Goal: Use online tool/utility: Utilize a website feature to perform a specific function

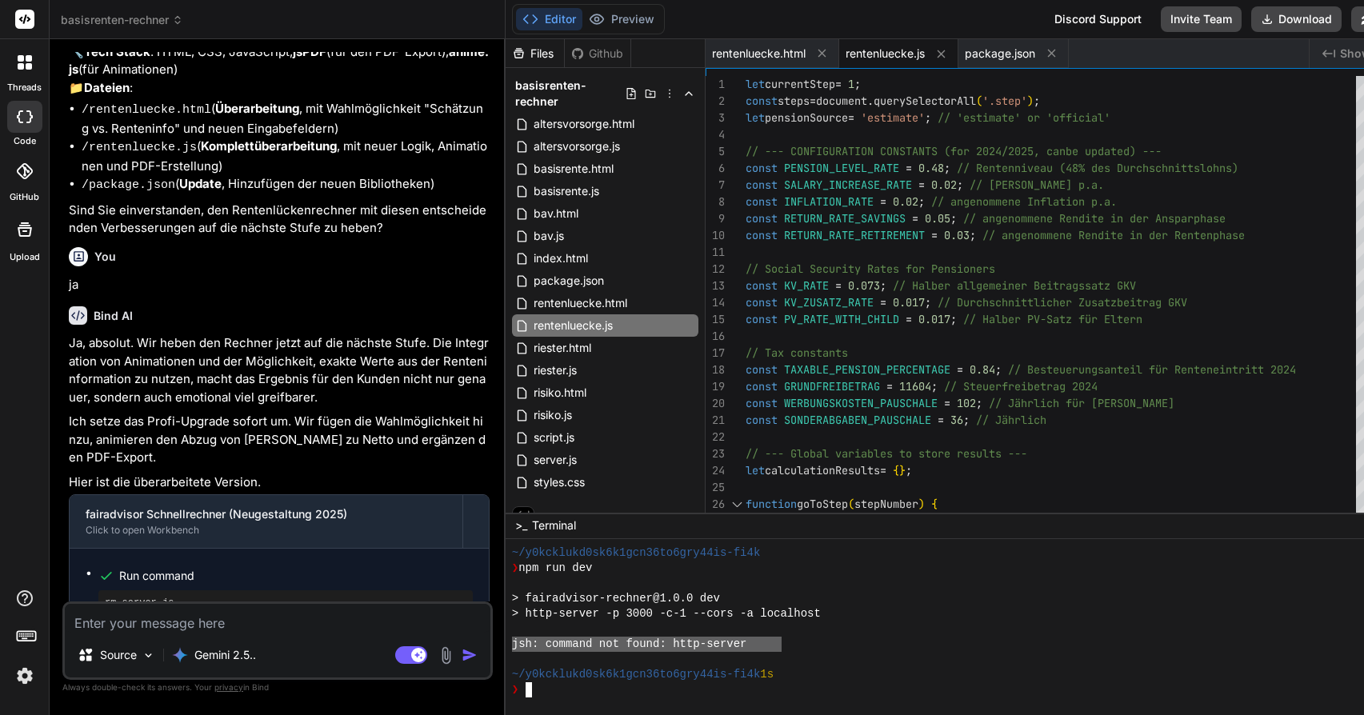
drag, startPoint x: 789, startPoint y: 645, endPoint x: 514, endPoint y: 637, distance: 275.2
click at [514, 637] on div "55555555555555555555555555555555 ~/y0kcklukd0sk6k1gcn36to6gry44is-fi4k ❯ npm ru…" at bounding box center [968, 627] width 925 height 177
type textarea "jsh: command not found: http-server"
click at [271, 629] on textarea at bounding box center [278, 618] width 426 height 29
paste textarea "jsh: command not found: http-server"
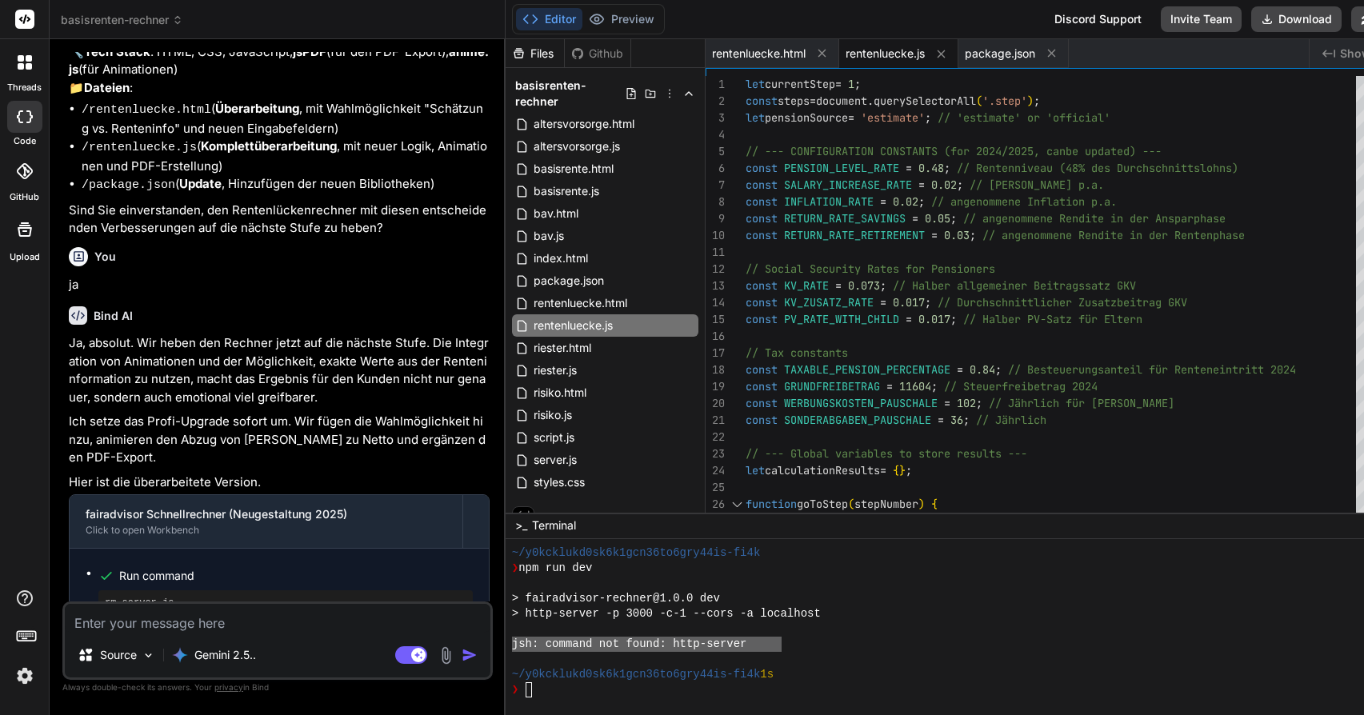
type textarea "jsh: command not found: http-server"
type textarea "x"
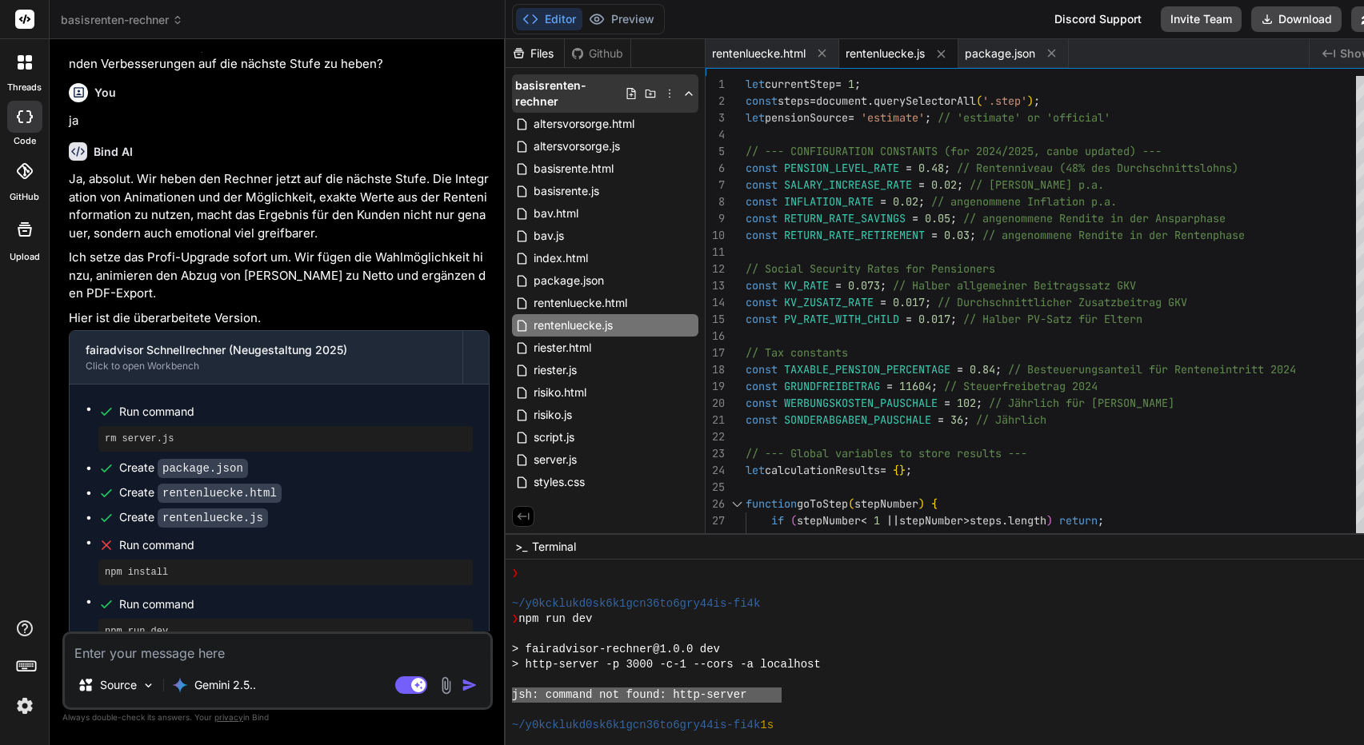
scroll to position [775, 0]
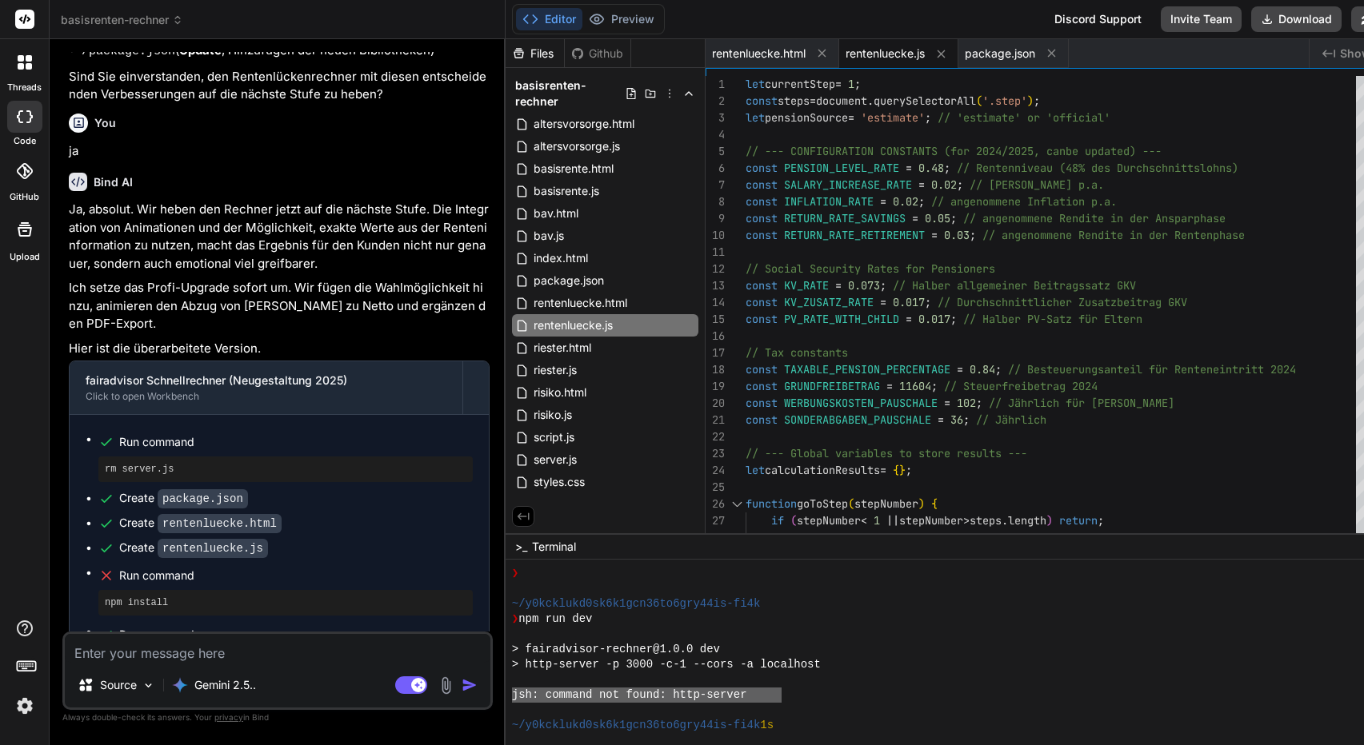
type textarea "x"
type textarea ""author": "", "license": "ISC", "dependencies": { "animejs": "^3.2.1", "jspdf":…"
type textarea "x"
type textarea "} }); }); server.listen(PORT, HOST, () => { console.log(`Server running at http…"
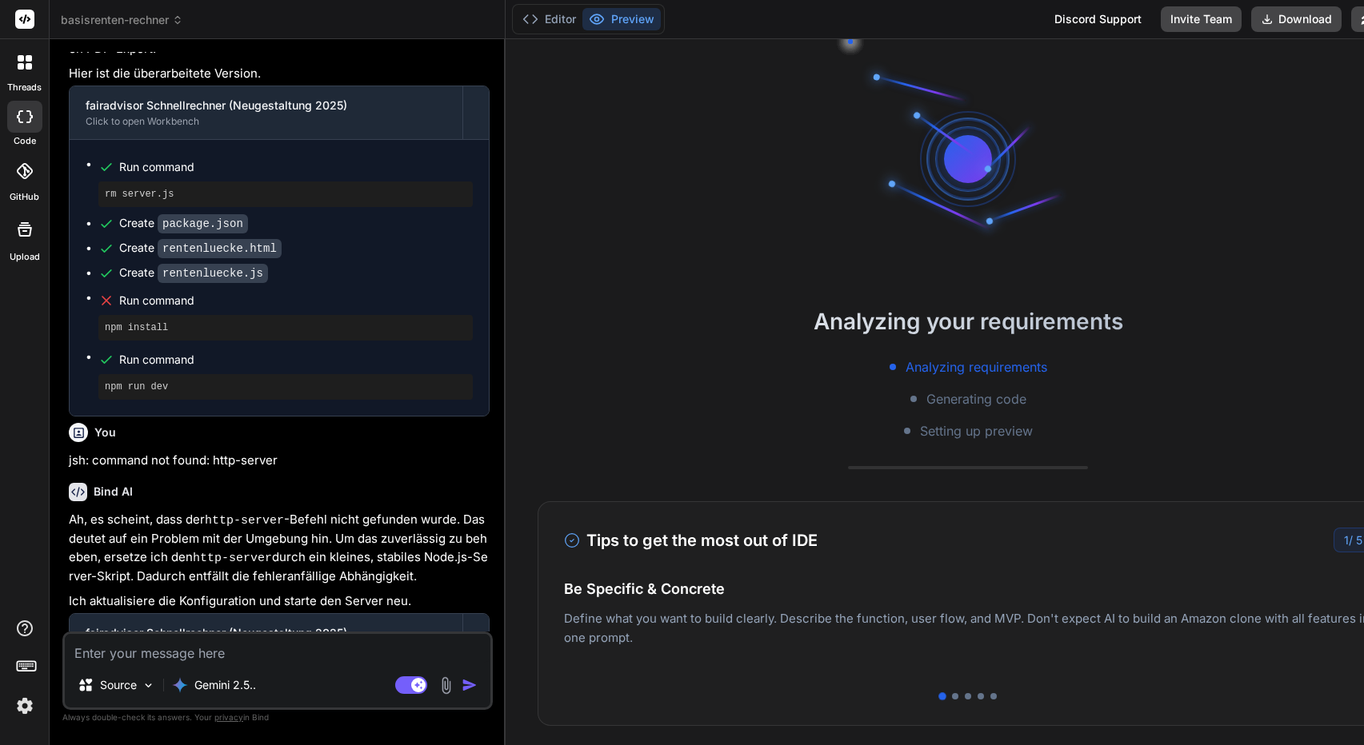
scroll to position [5354, 0]
type textarea "x"
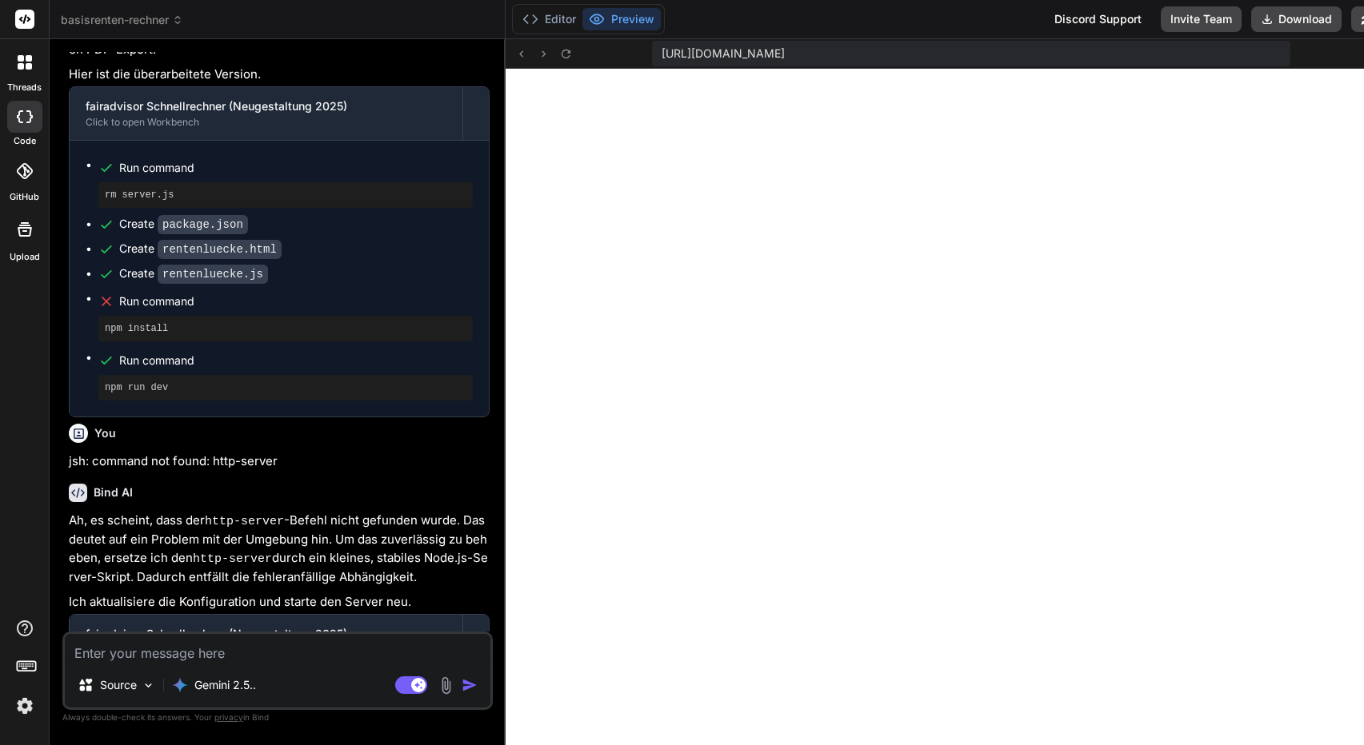
scroll to position [0, 0]
click at [549, 17] on button "Editor" at bounding box center [549, 19] width 66 height 22
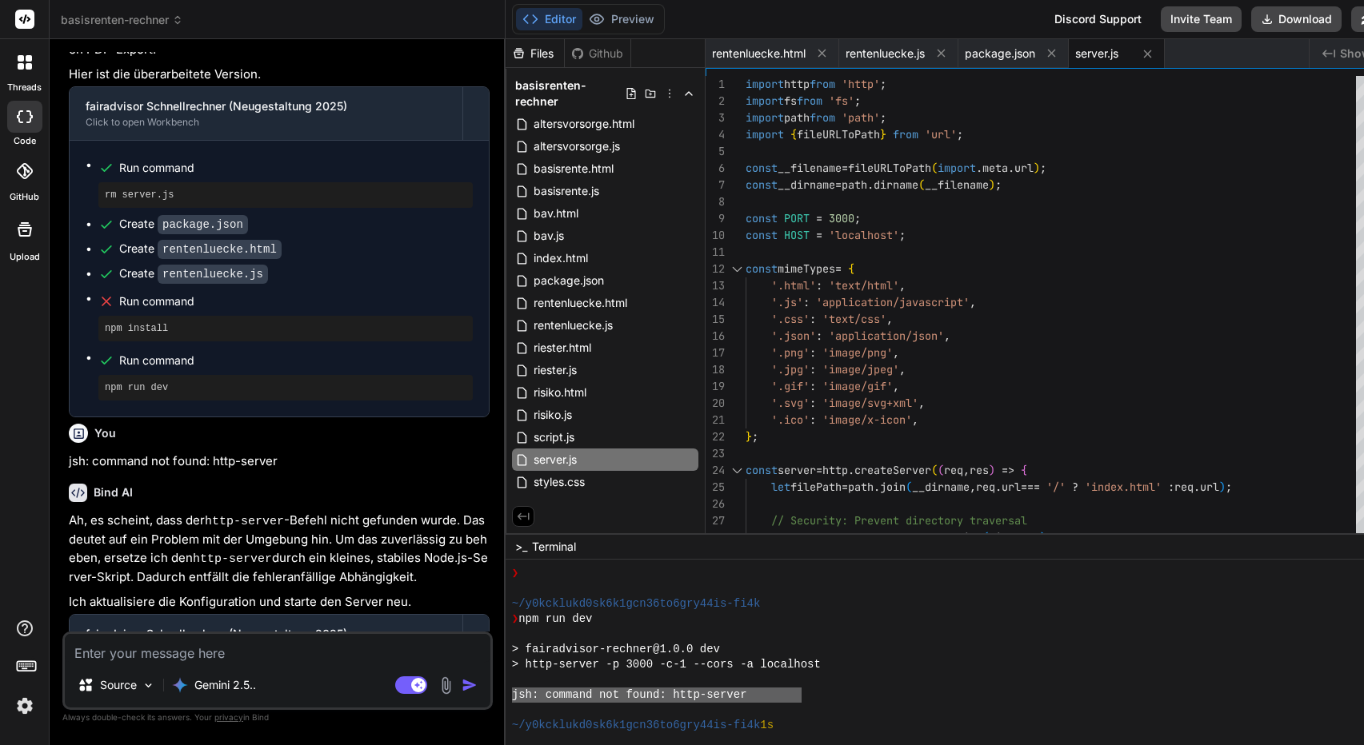
drag, startPoint x: 761, startPoint y: 690, endPoint x: 532, endPoint y: 693, distance: 229.6
click at [511, 693] on div "basisrenten-rechner Created with Pixso. Bind AI Web Search Created with Pixso. …" at bounding box center [740, 372] width 1381 height 745
type textarea "jsh: command not found: http-server"
click at [244, 647] on textarea at bounding box center [278, 648] width 426 height 29
paste textarea "jsh: command not found: http-server"
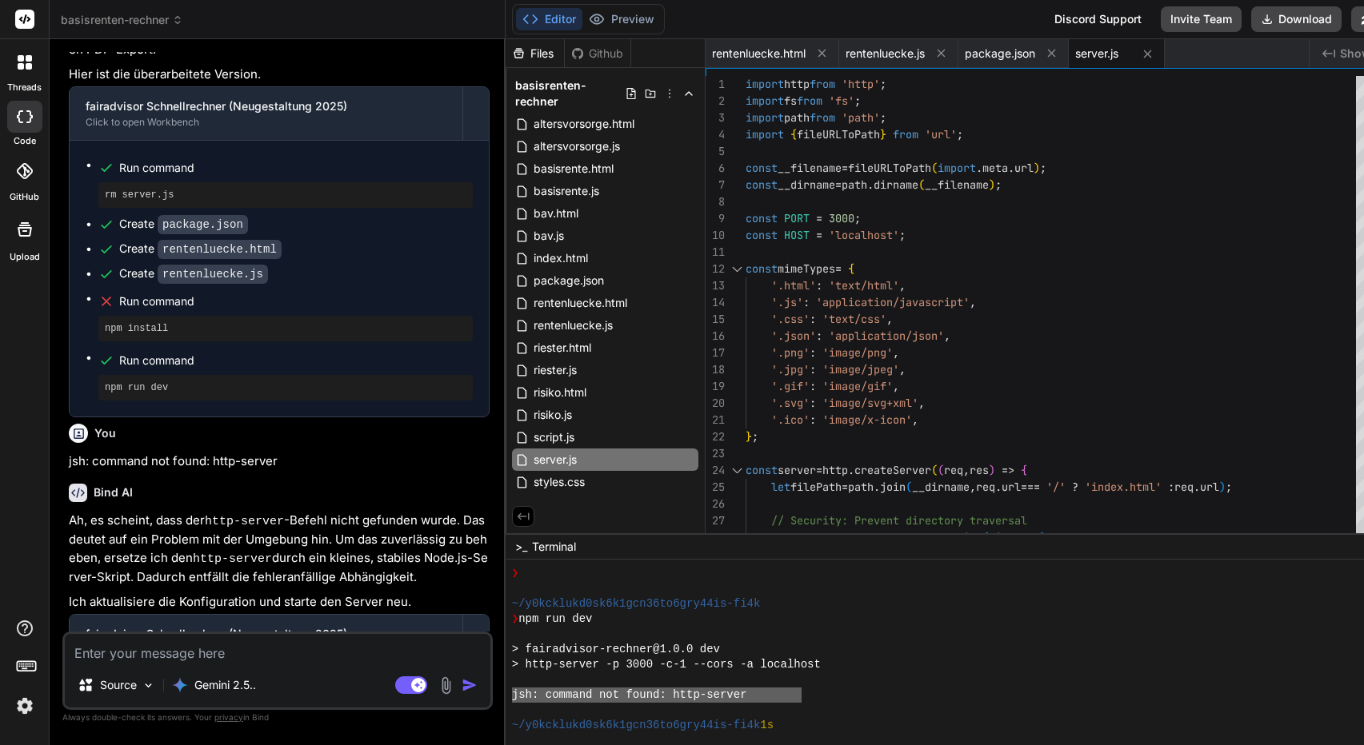
type textarea "jsh: command not found: http-server"
type textarea "x"
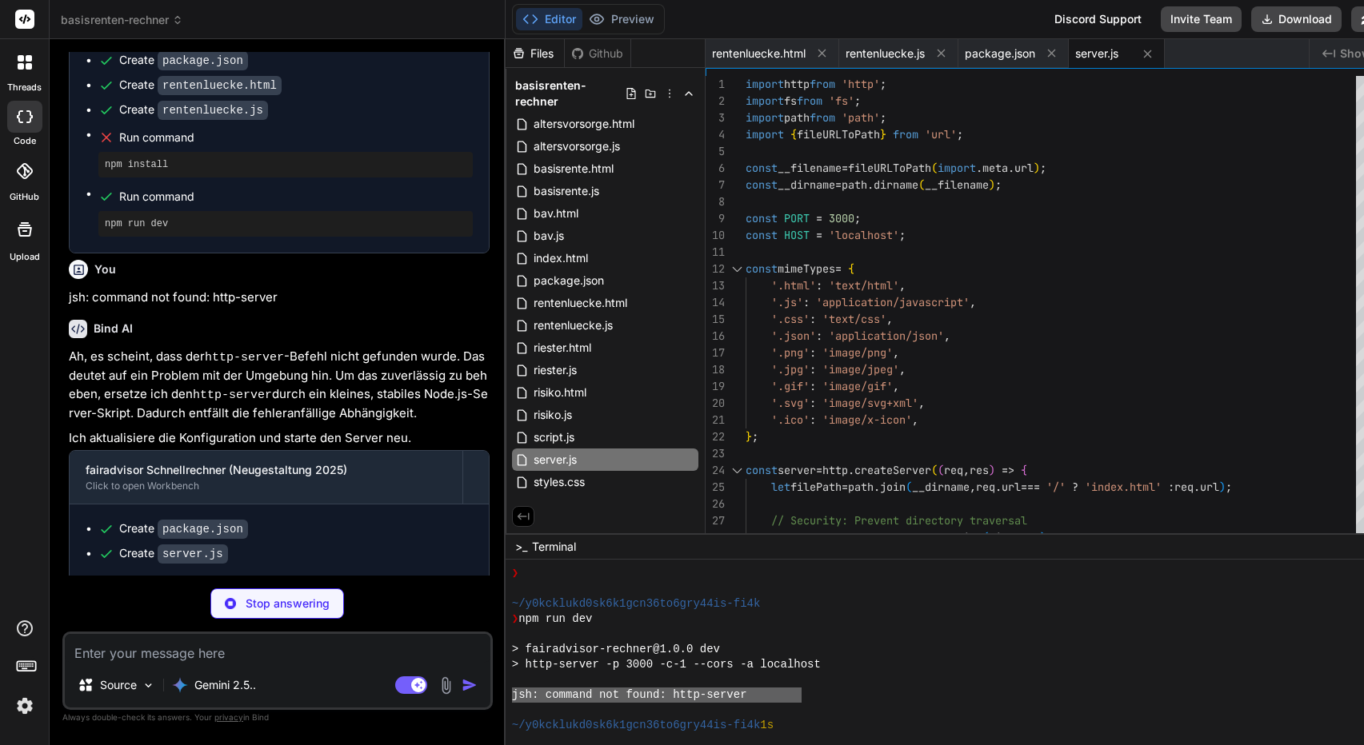
scroll to position [5504, 0]
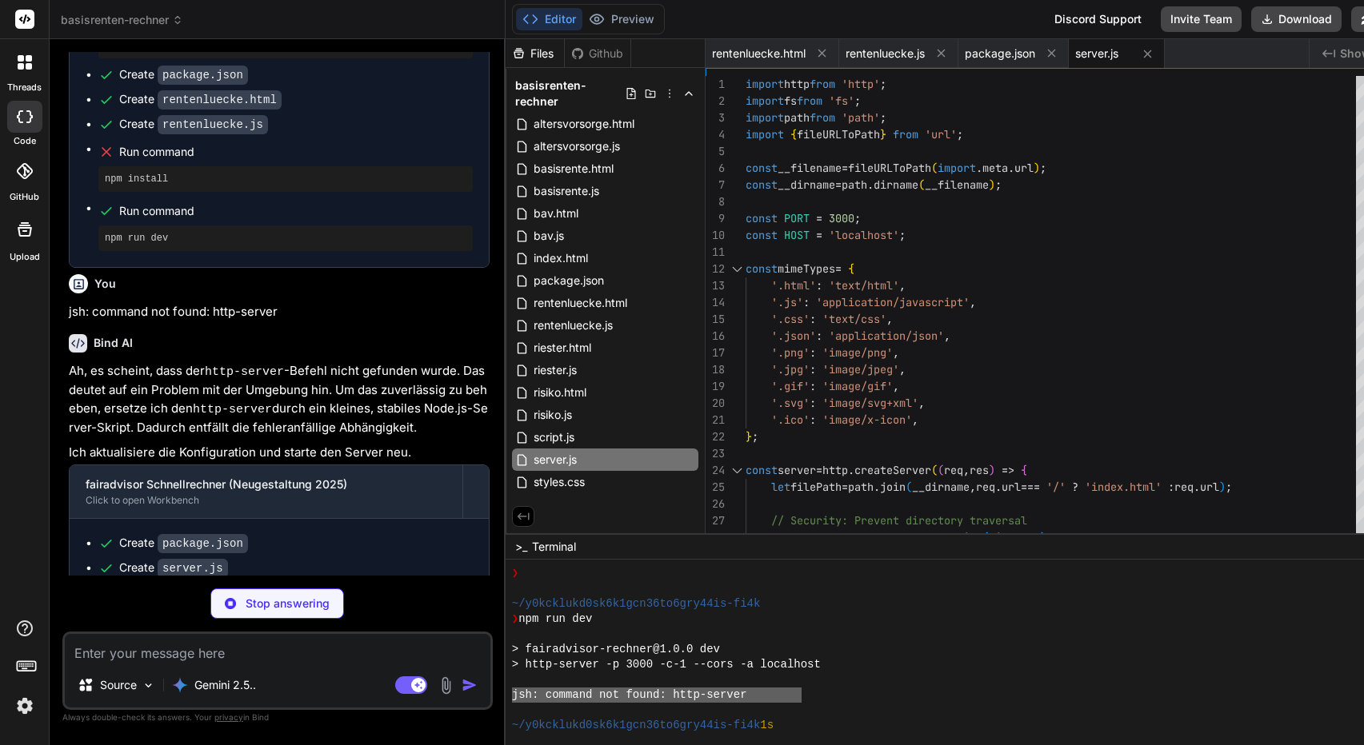
type textarea "x"
type textarea ""author": "", "license": "ISC", "dependencies": { "animejs": "^3.2.1", "jspdf":…"
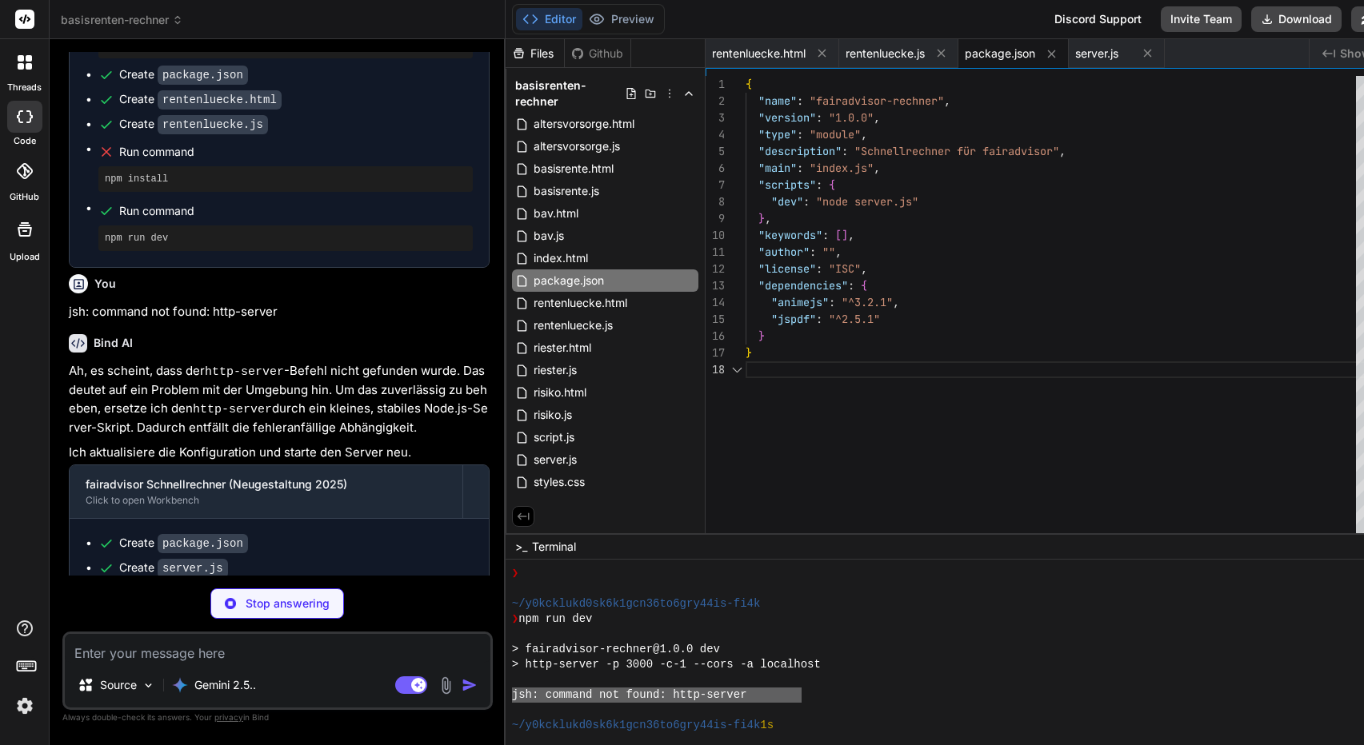
scroll to position [118, 0]
type textarea "x"
type textarea "});"
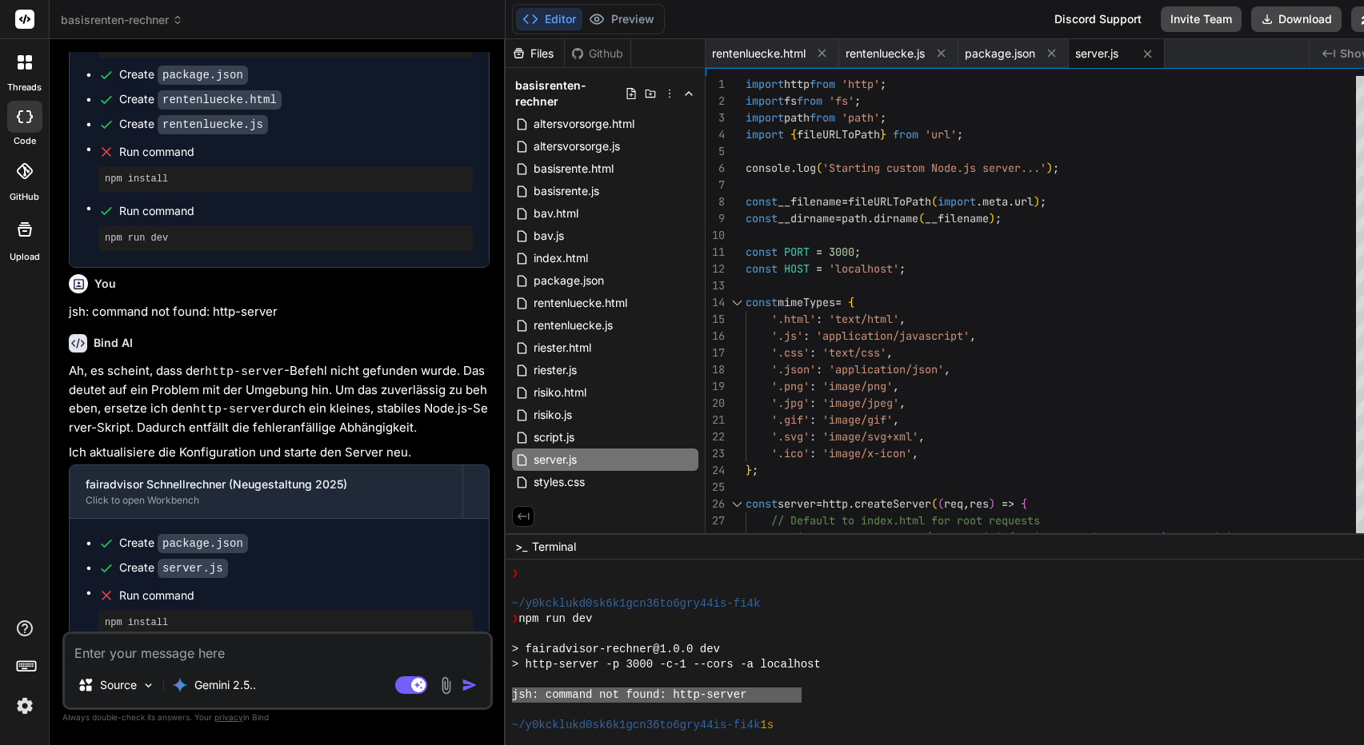
type textarea "x"
